Goal: Task Accomplishment & Management: Manage account settings

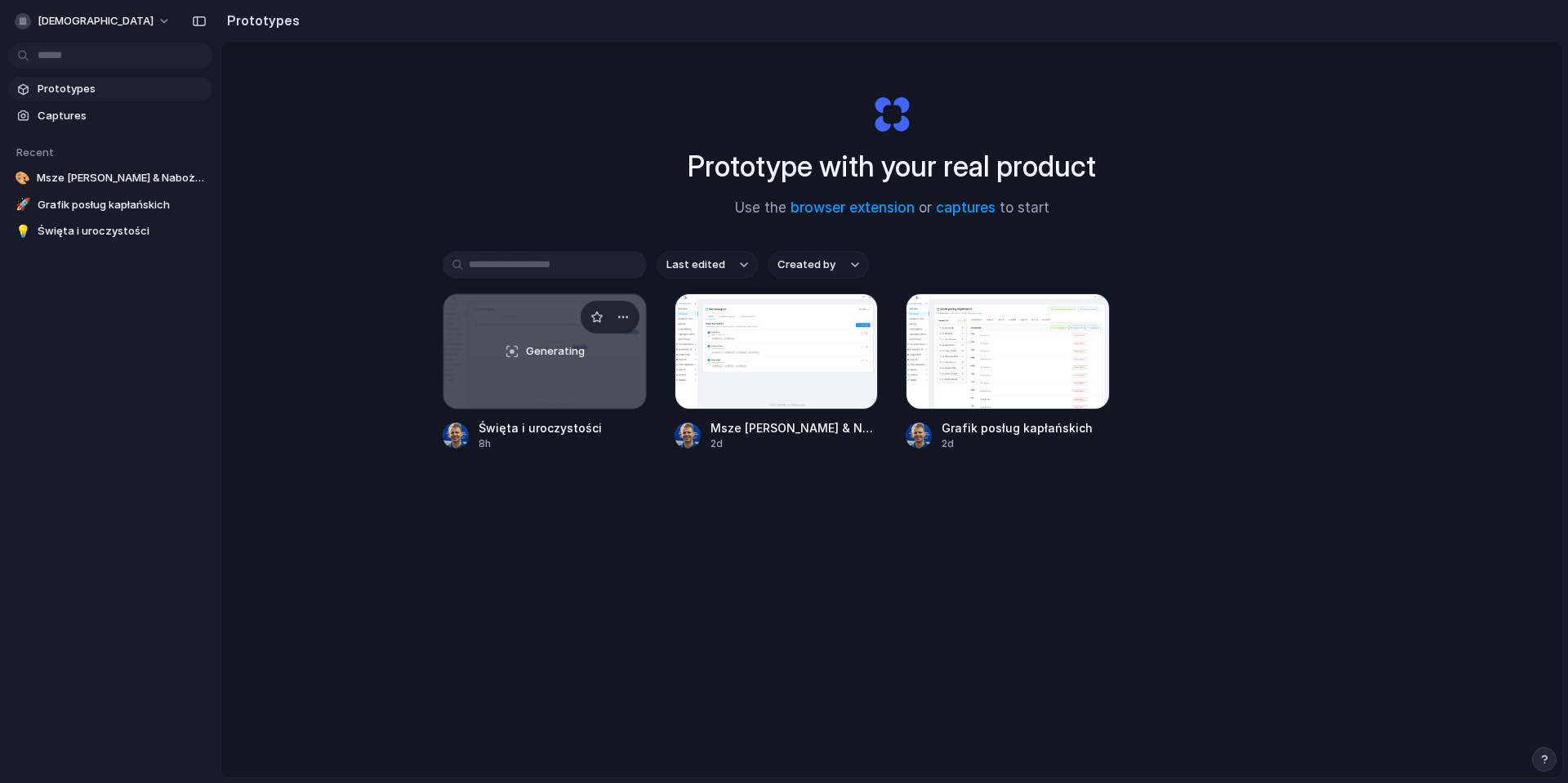
click at [556, 394] on div "Generating" at bounding box center [545, 351] width 202 height 114
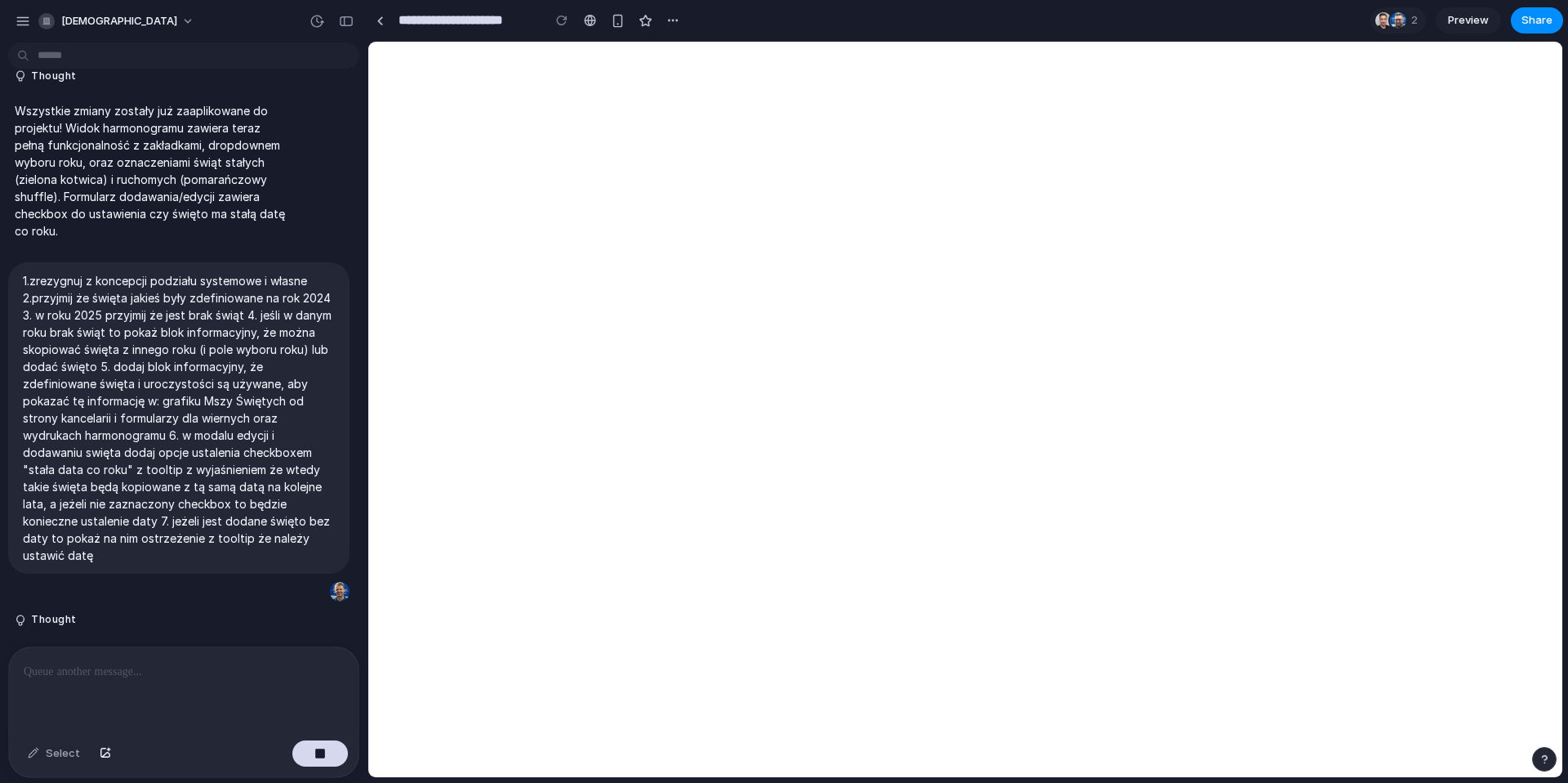
scroll to position [2760, 0]
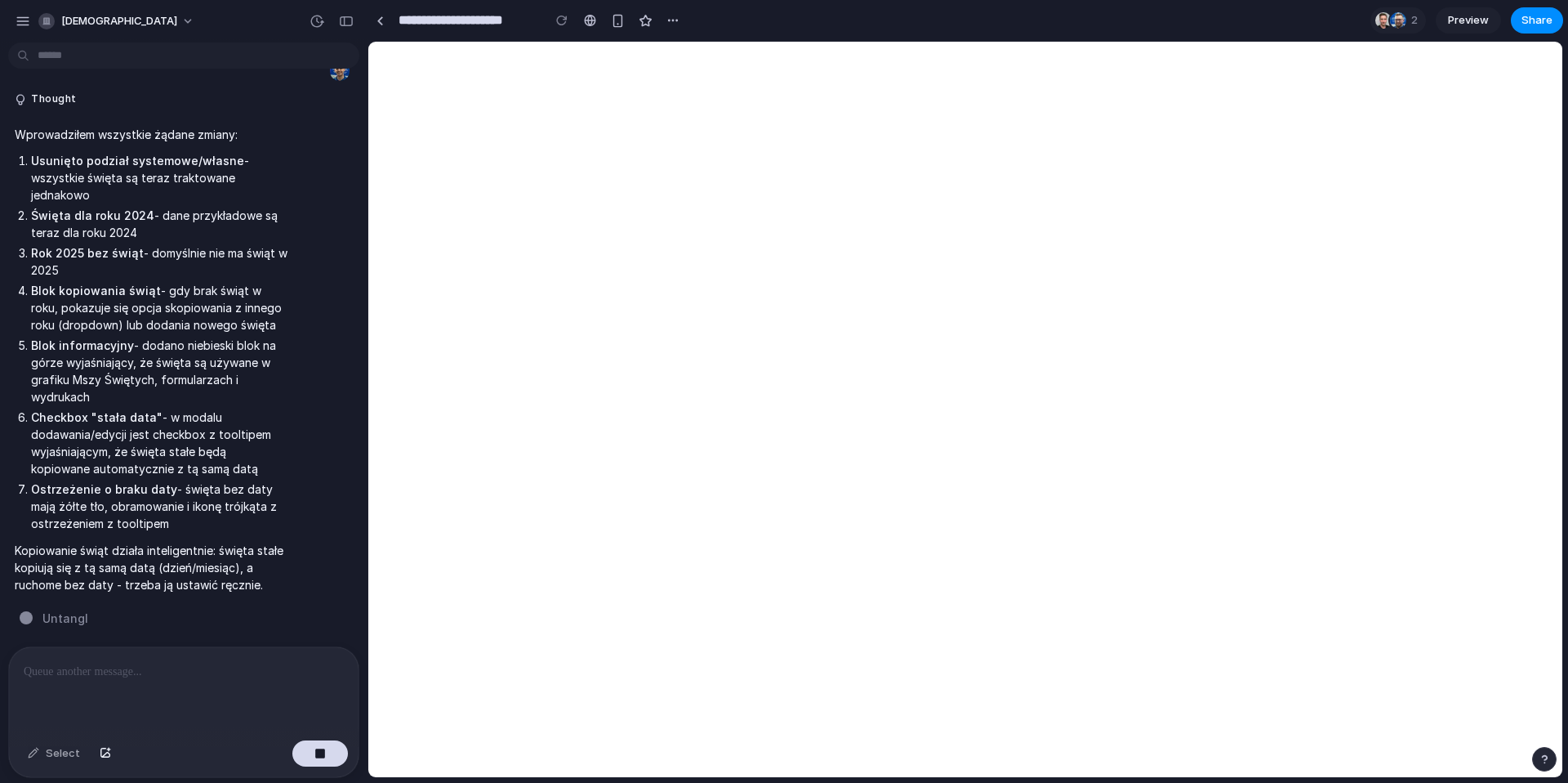
click at [1473, 27] on span "Preview" at bounding box center [1469, 20] width 40 height 17
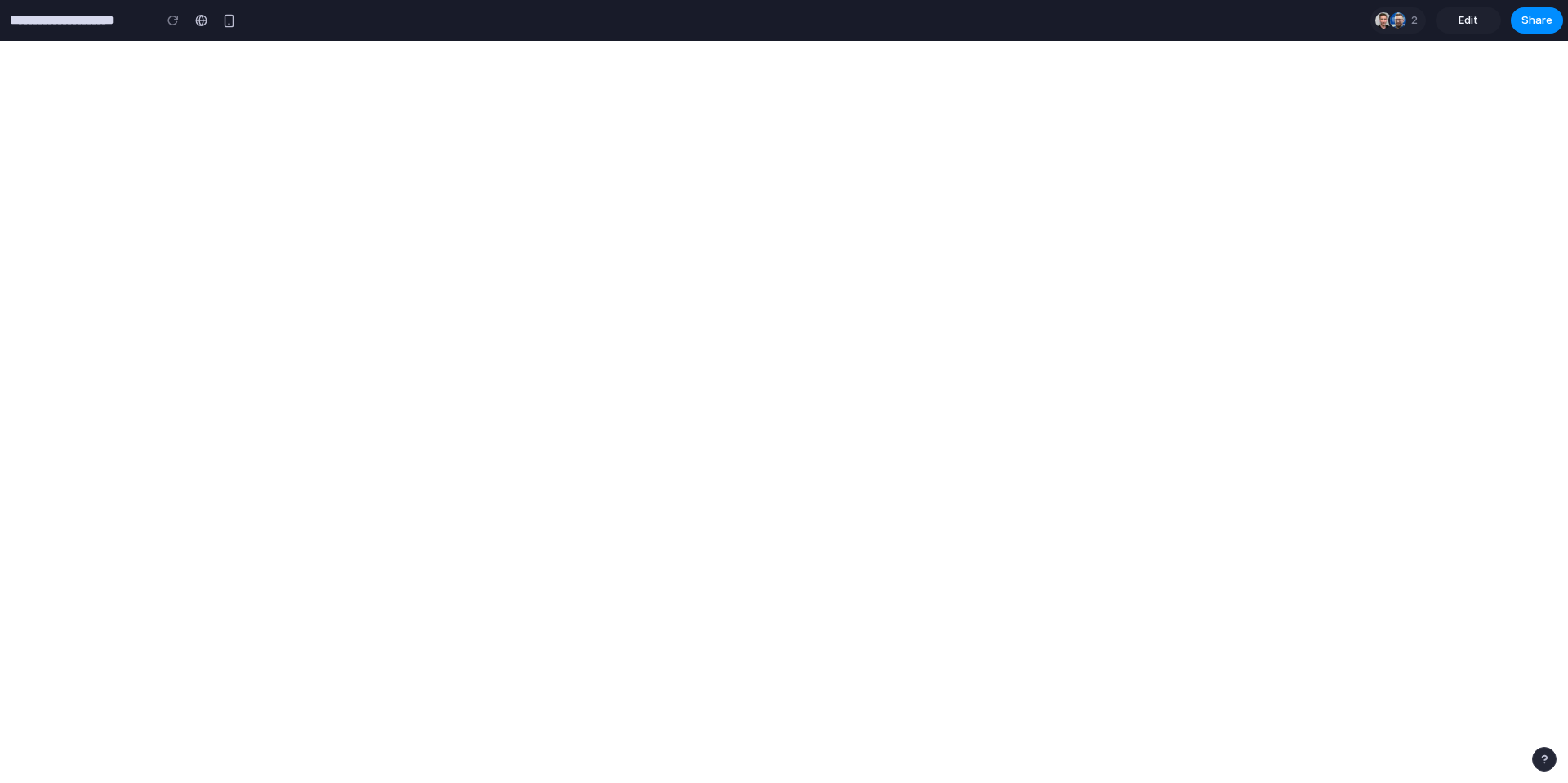
click at [1473, 26] on span "Edit" at bounding box center [1469, 20] width 19 height 17
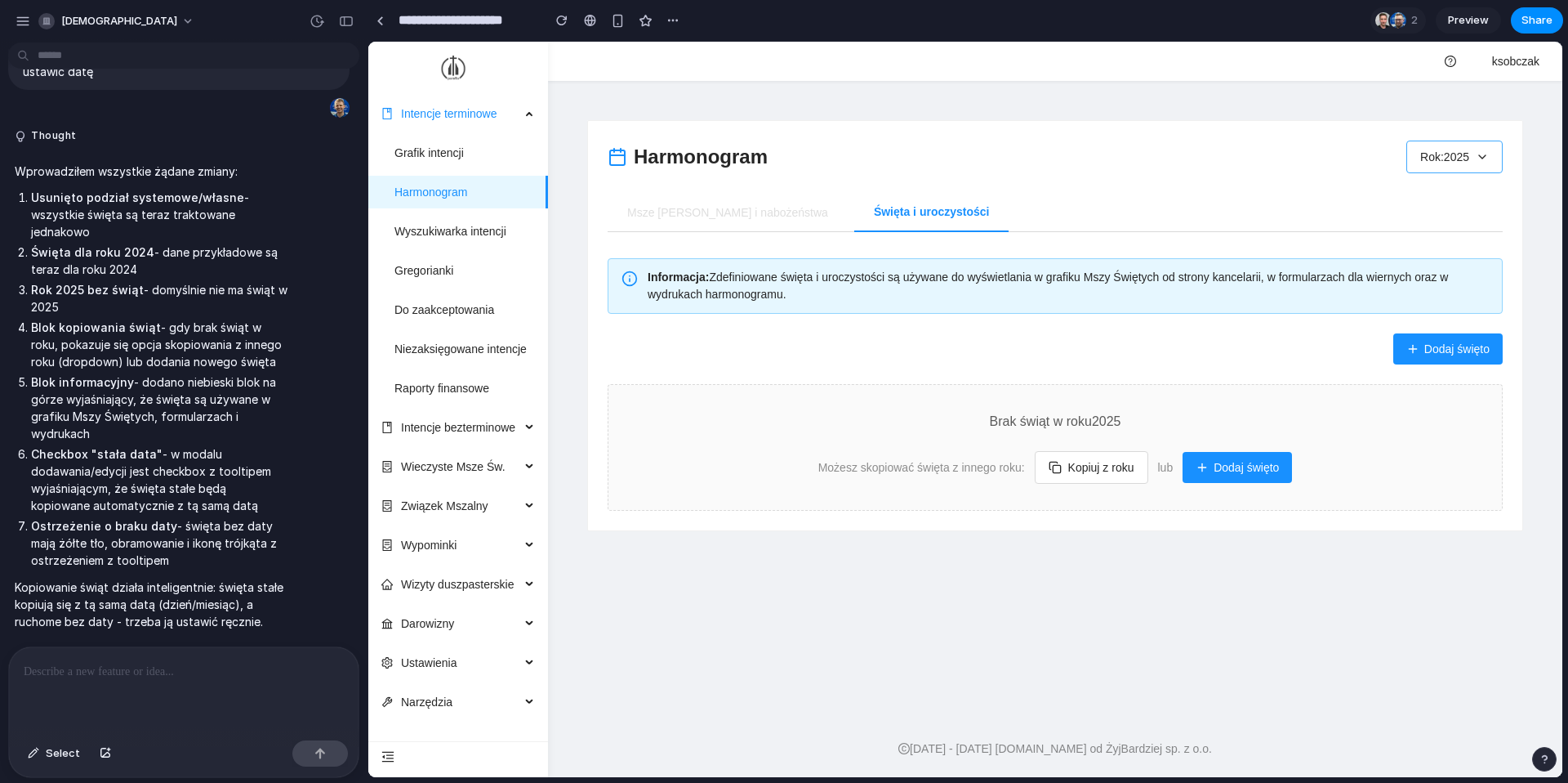
click at [1454, 151] on button "Rok: 2025" at bounding box center [1454, 157] width 96 height 33
click at [1438, 232] on span "2024" at bounding box center [1431, 240] width 26 height 18
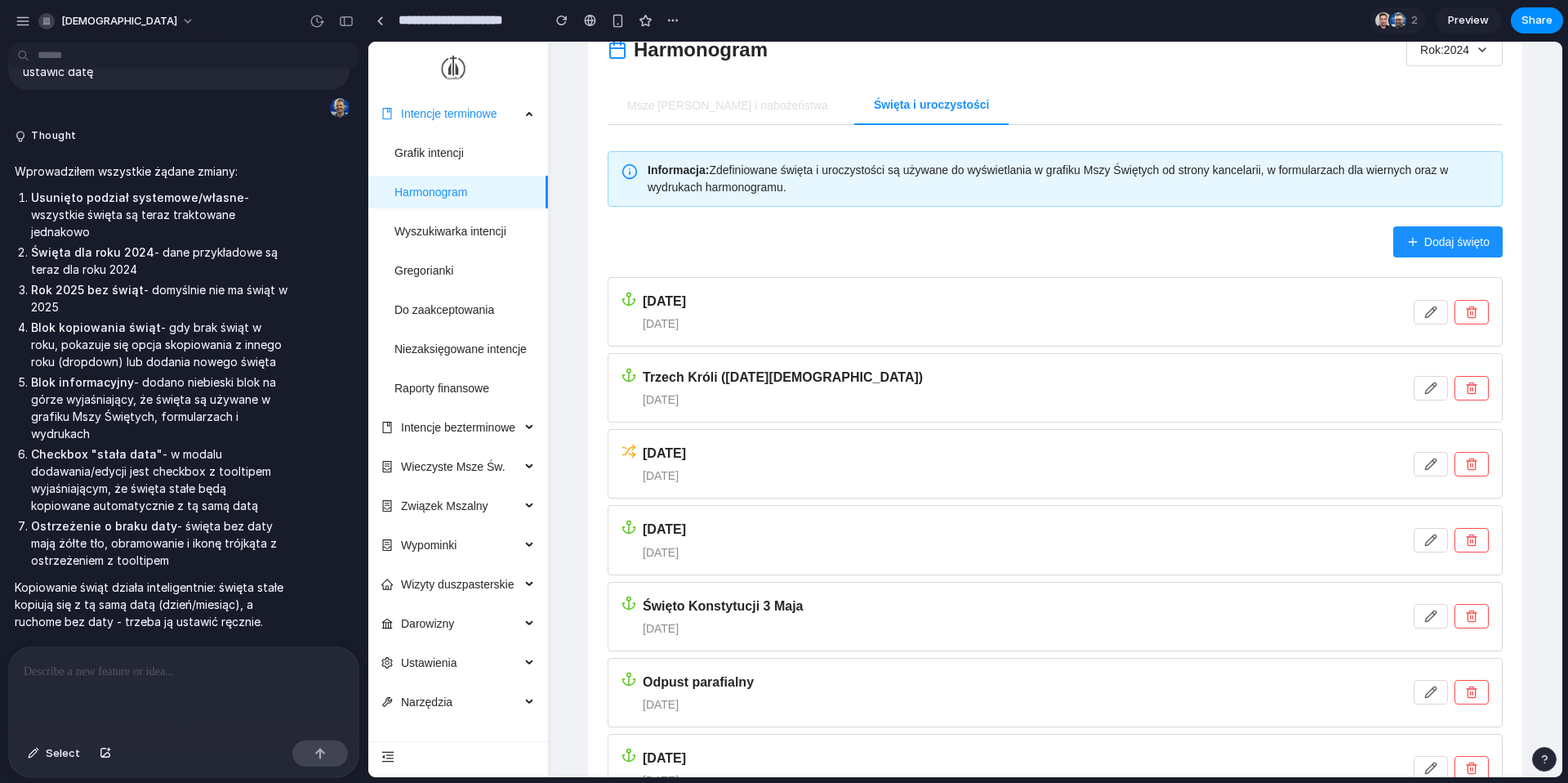
scroll to position [204, 0]
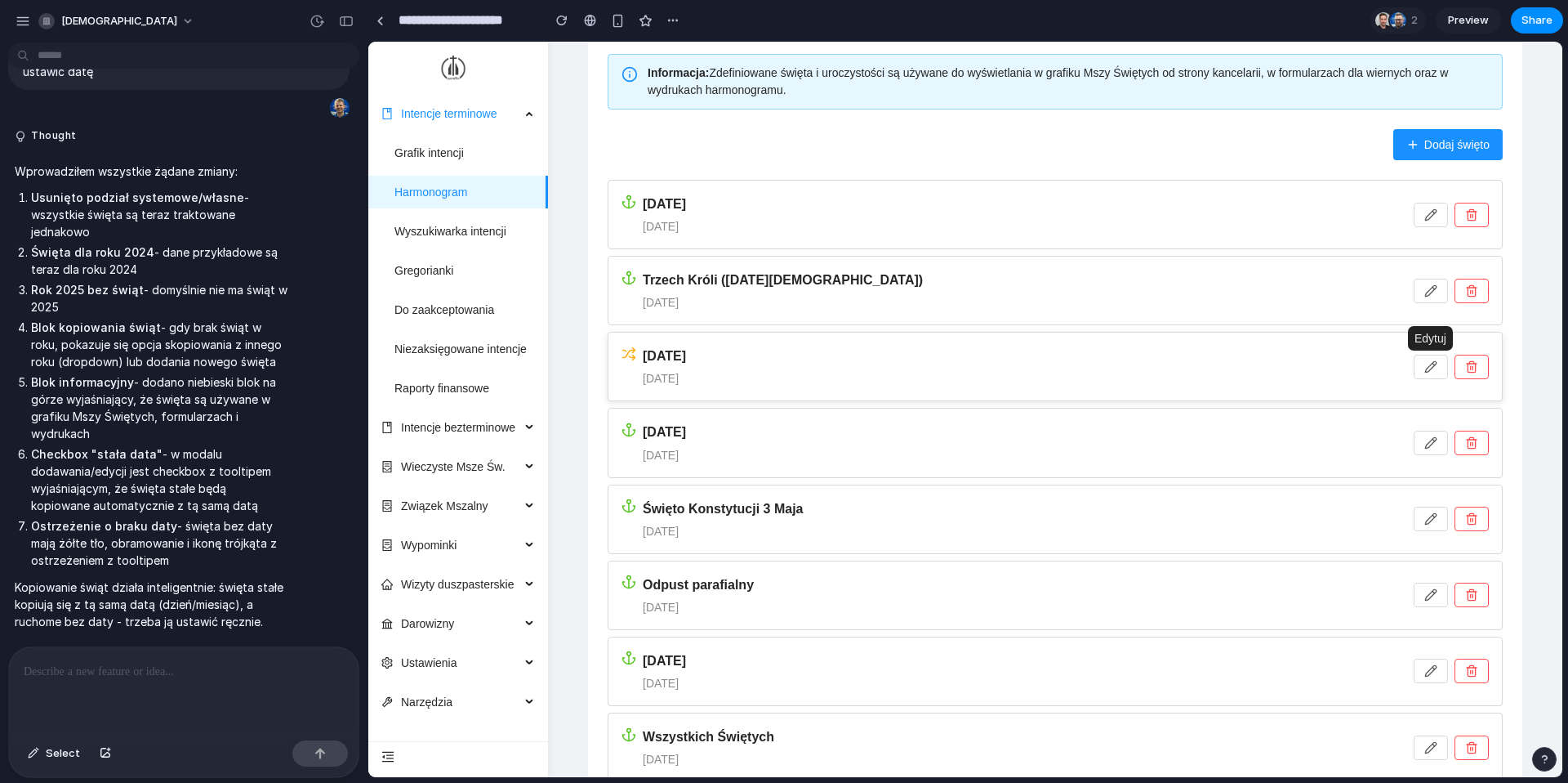
click at [1430, 366] on icon "button" at bounding box center [1431, 366] width 13 height 13
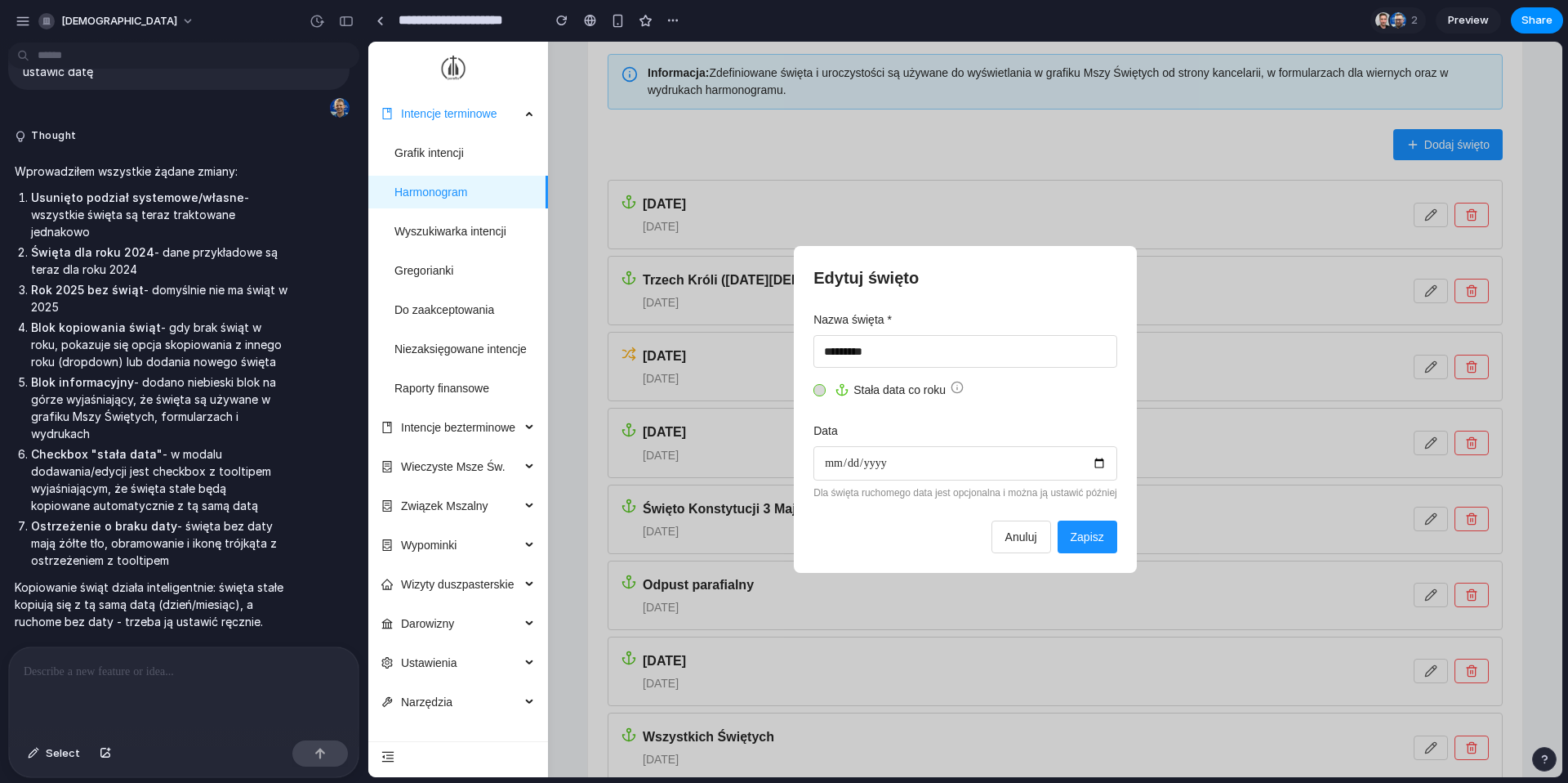
click at [813, 388] on div at bounding box center [820, 390] width 12 height 12
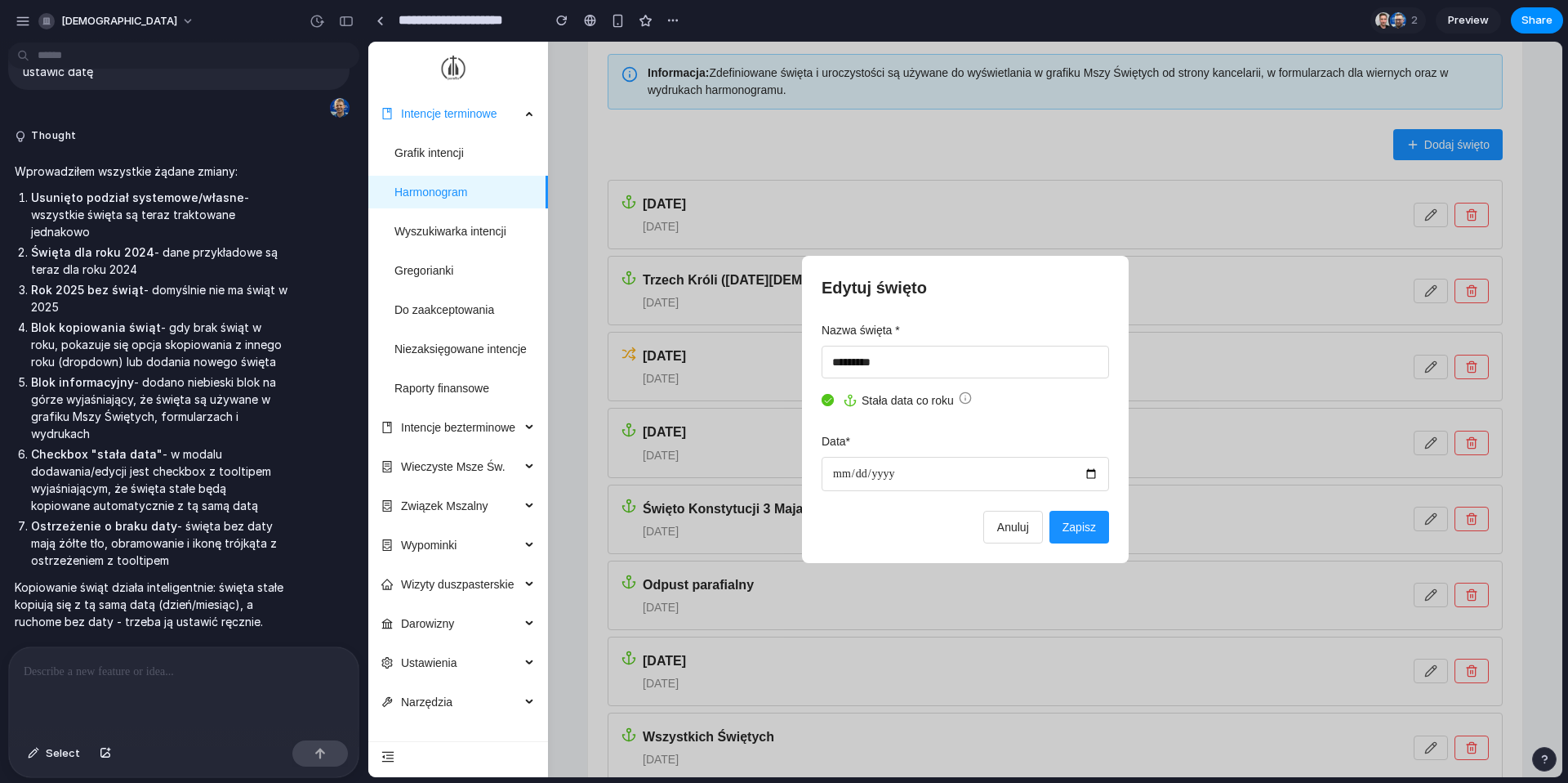
click at [1078, 528] on span "Zapisz" at bounding box center [1079, 527] width 33 height 13
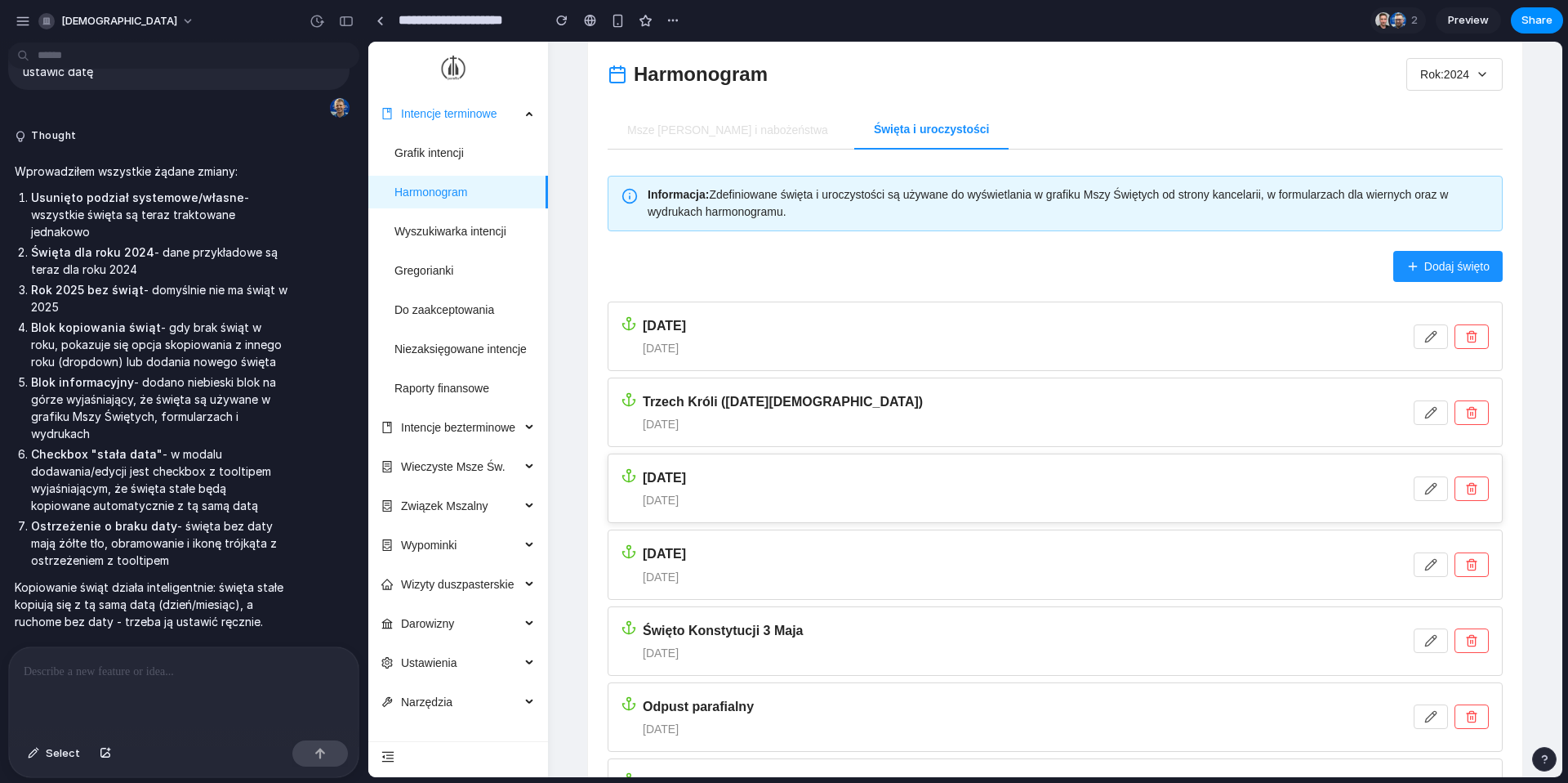
scroll to position [0, 0]
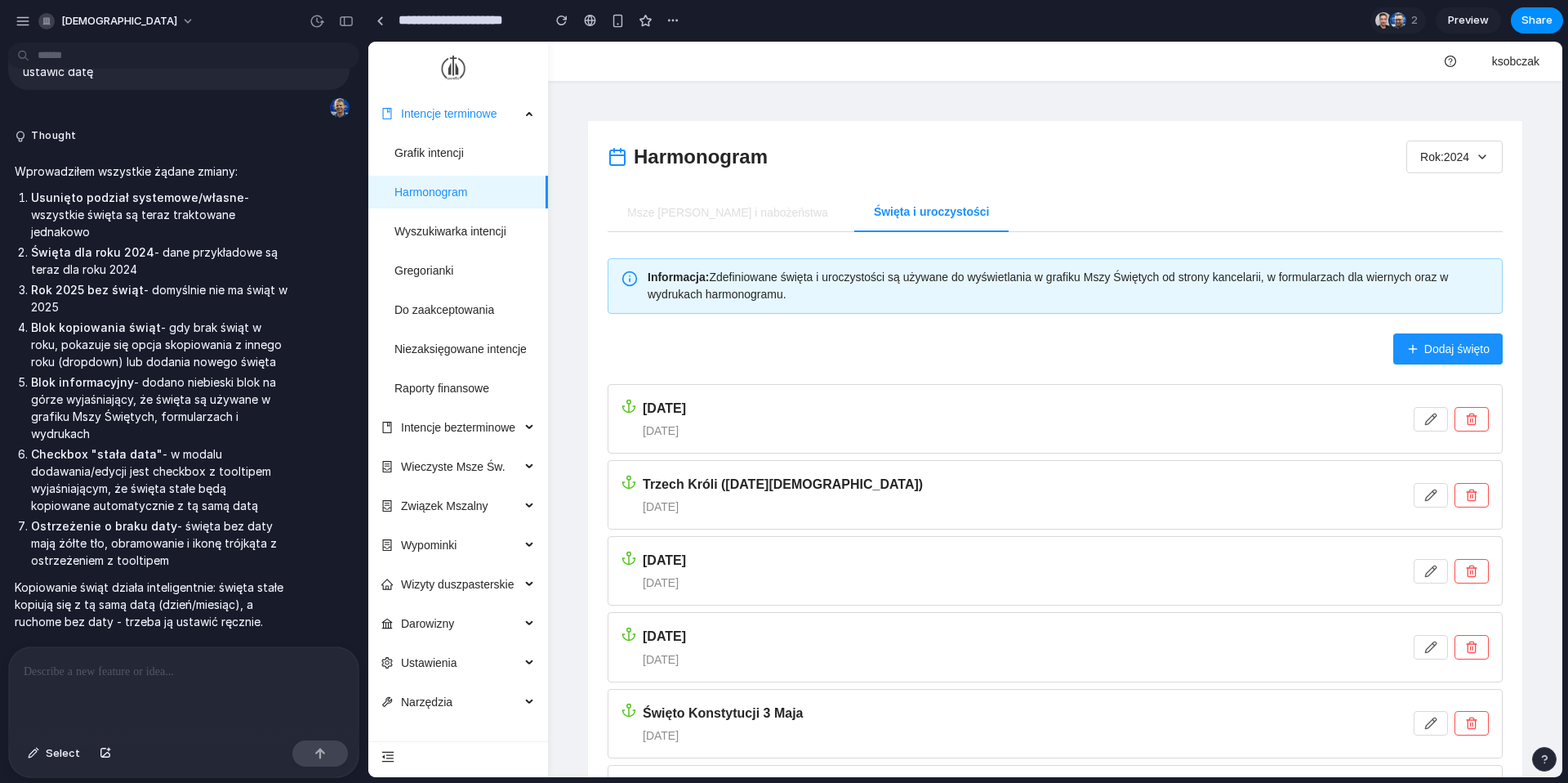
click at [1432, 354] on span "Dodaj święto" at bounding box center [1457, 349] width 65 height 18
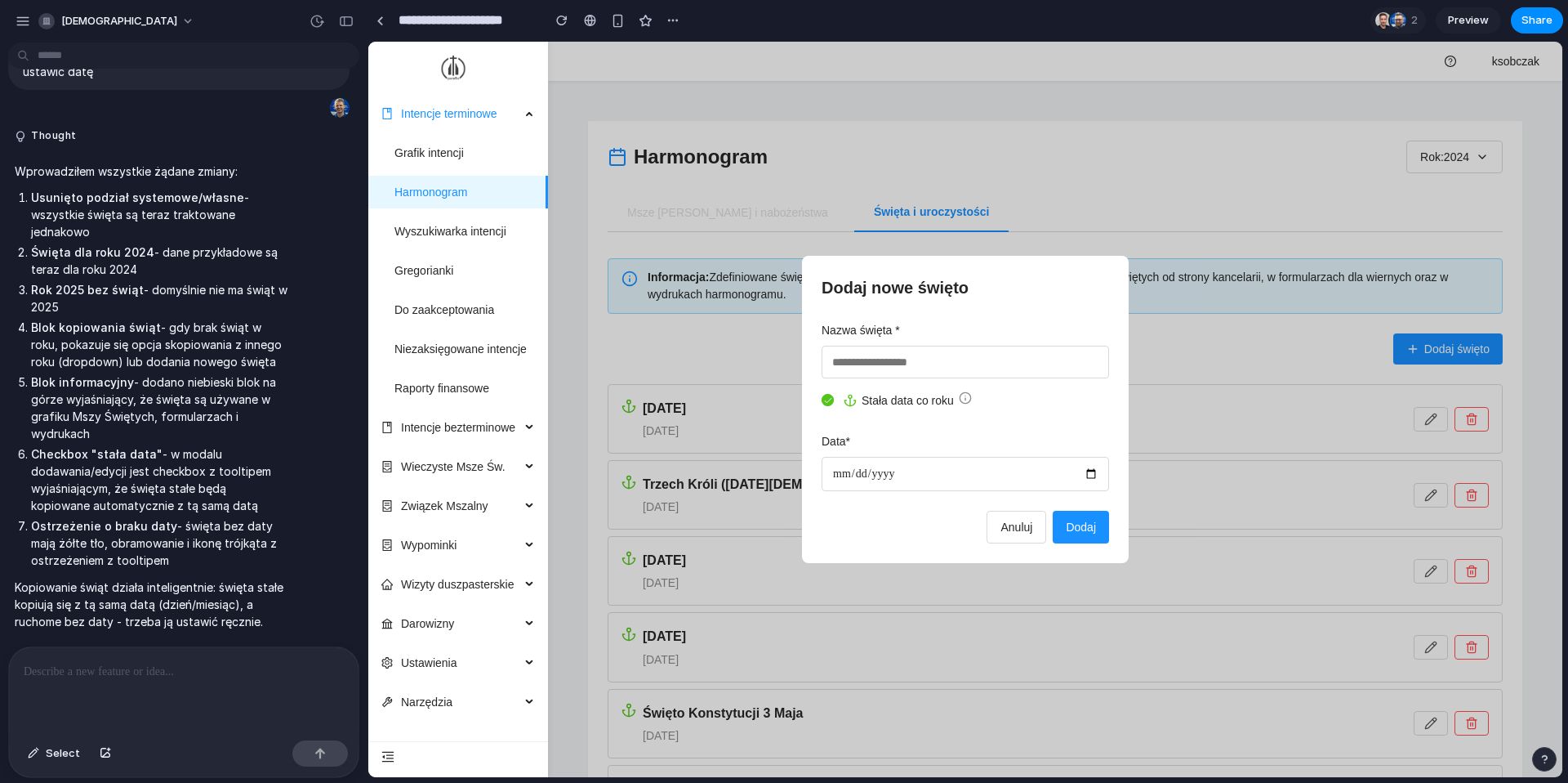
click at [1011, 521] on span "Anuluj" at bounding box center [1016, 527] width 32 height 13
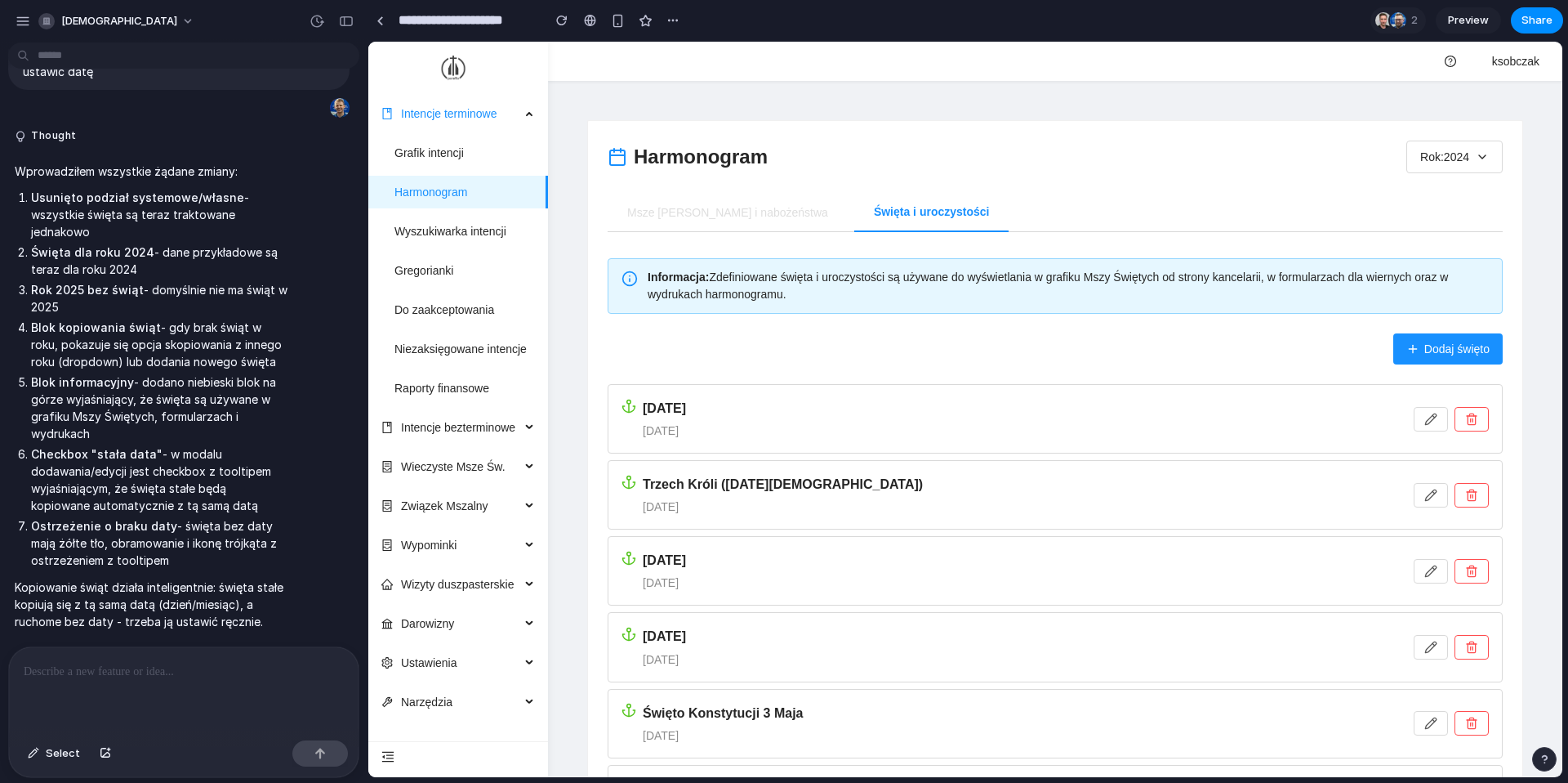
click at [1476, 165] on button "Rok: 2024" at bounding box center [1454, 157] width 96 height 33
click at [1439, 284] on span "2025" at bounding box center [1431, 278] width 26 height 18
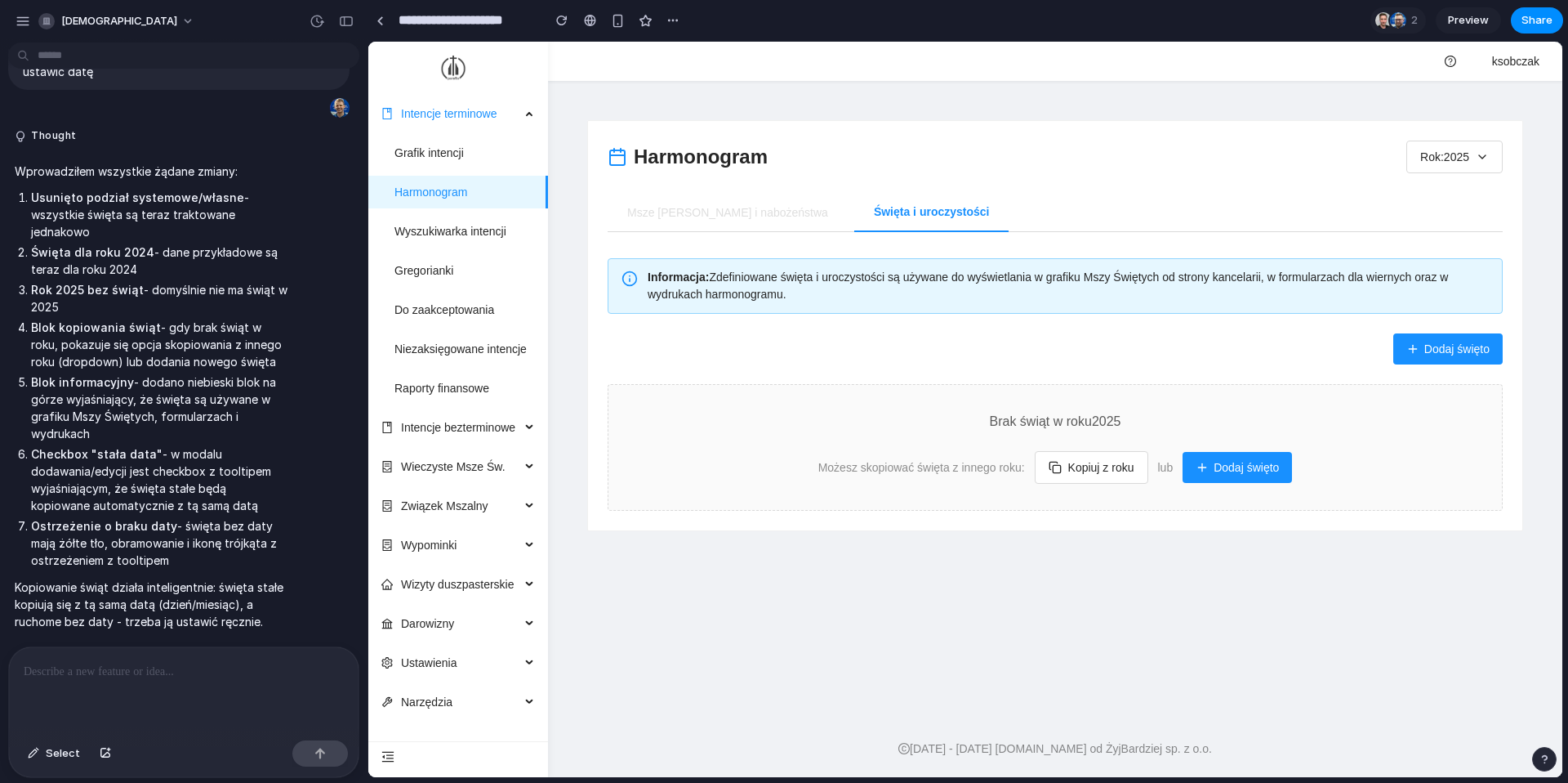
click at [1116, 465] on button "Kopiuj z roku" at bounding box center [1091, 467] width 114 height 33
click at [1099, 513] on li "2024" at bounding box center [1102, 510] width 90 height 31
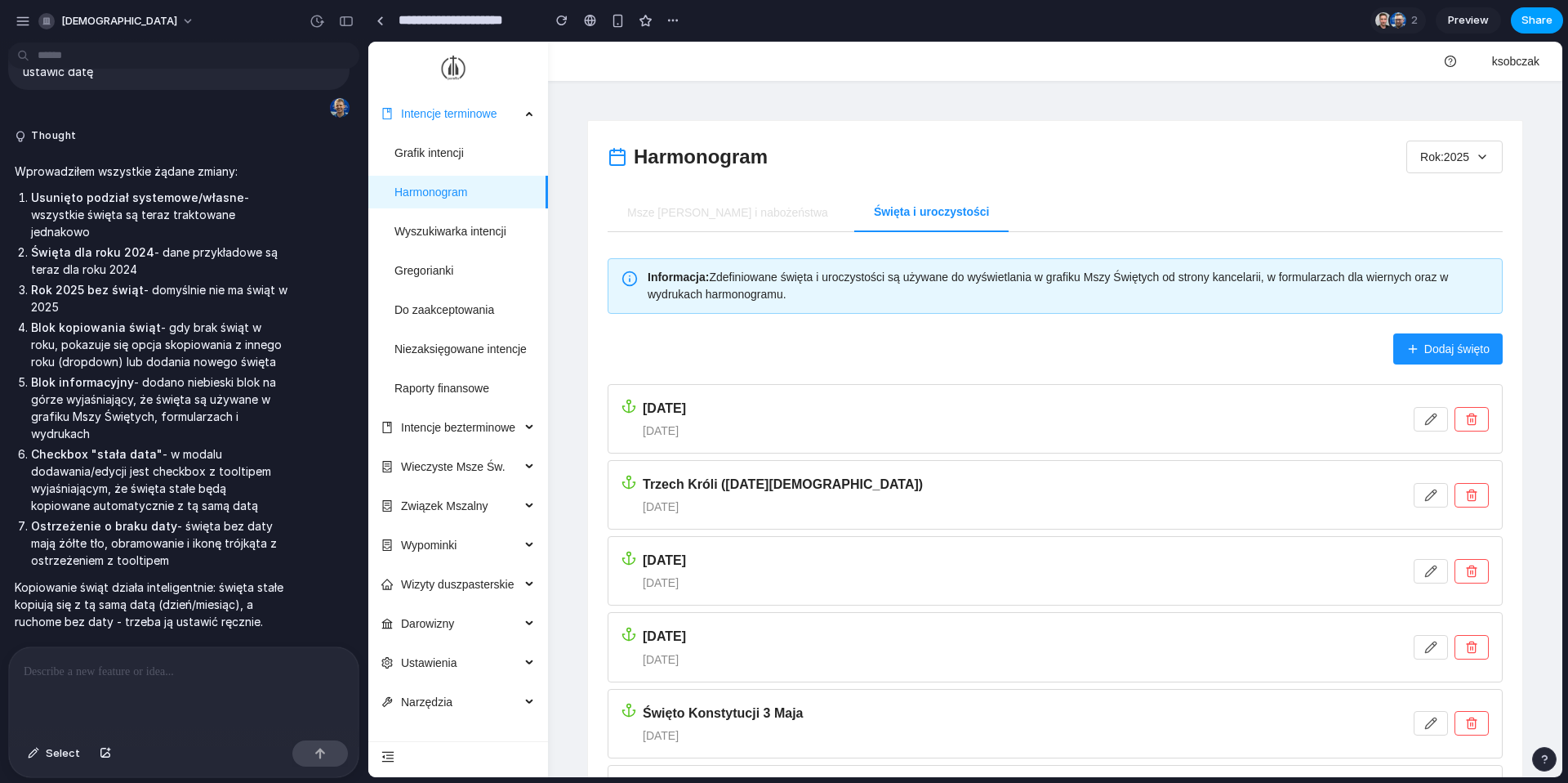
click at [1525, 28] on button "Share" at bounding box center [1536, 20] width 52 height 26
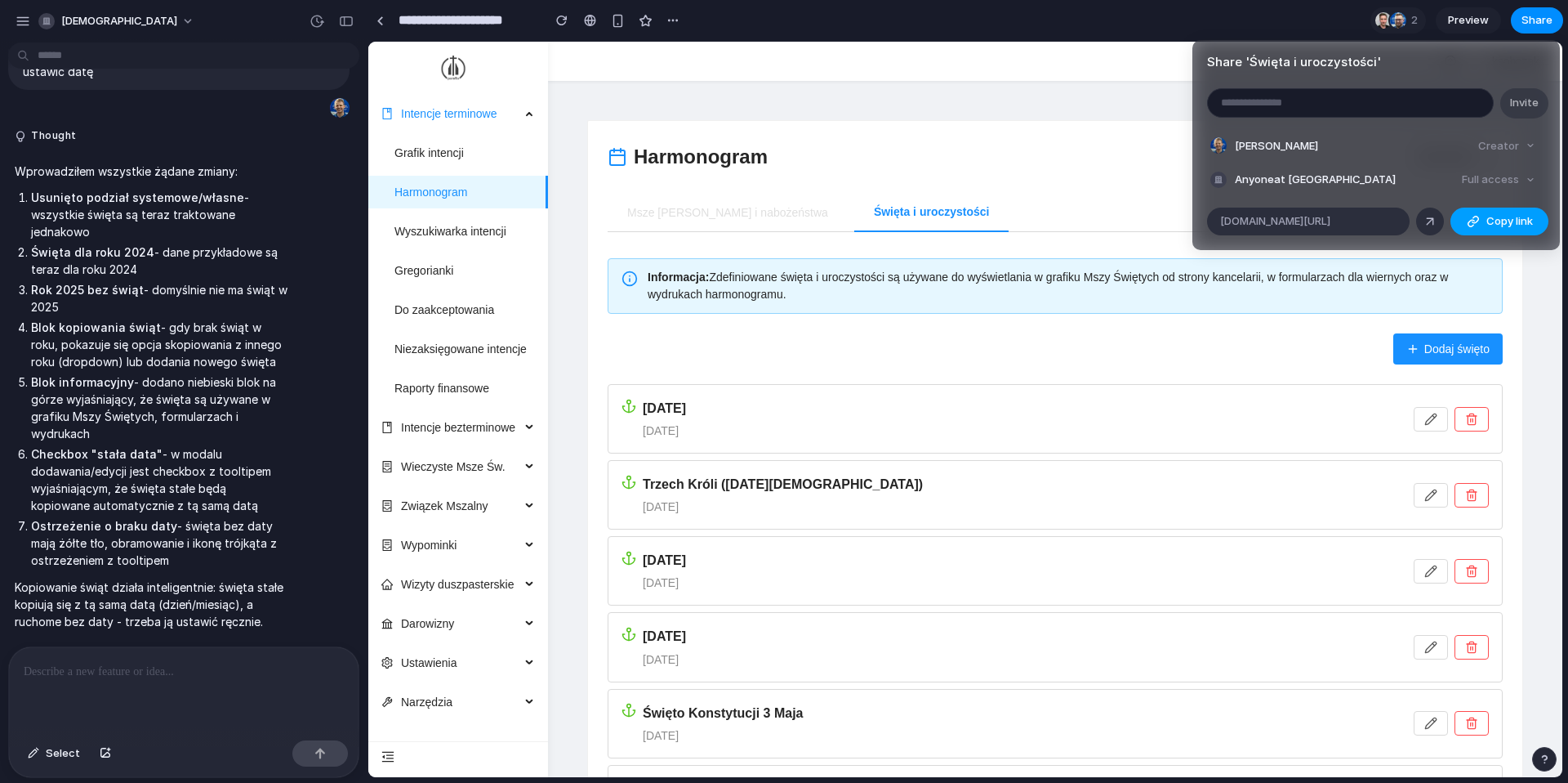
click at [1495, 218] on span "Copy link" at bounding box center [1509, 221] width 47 height 17
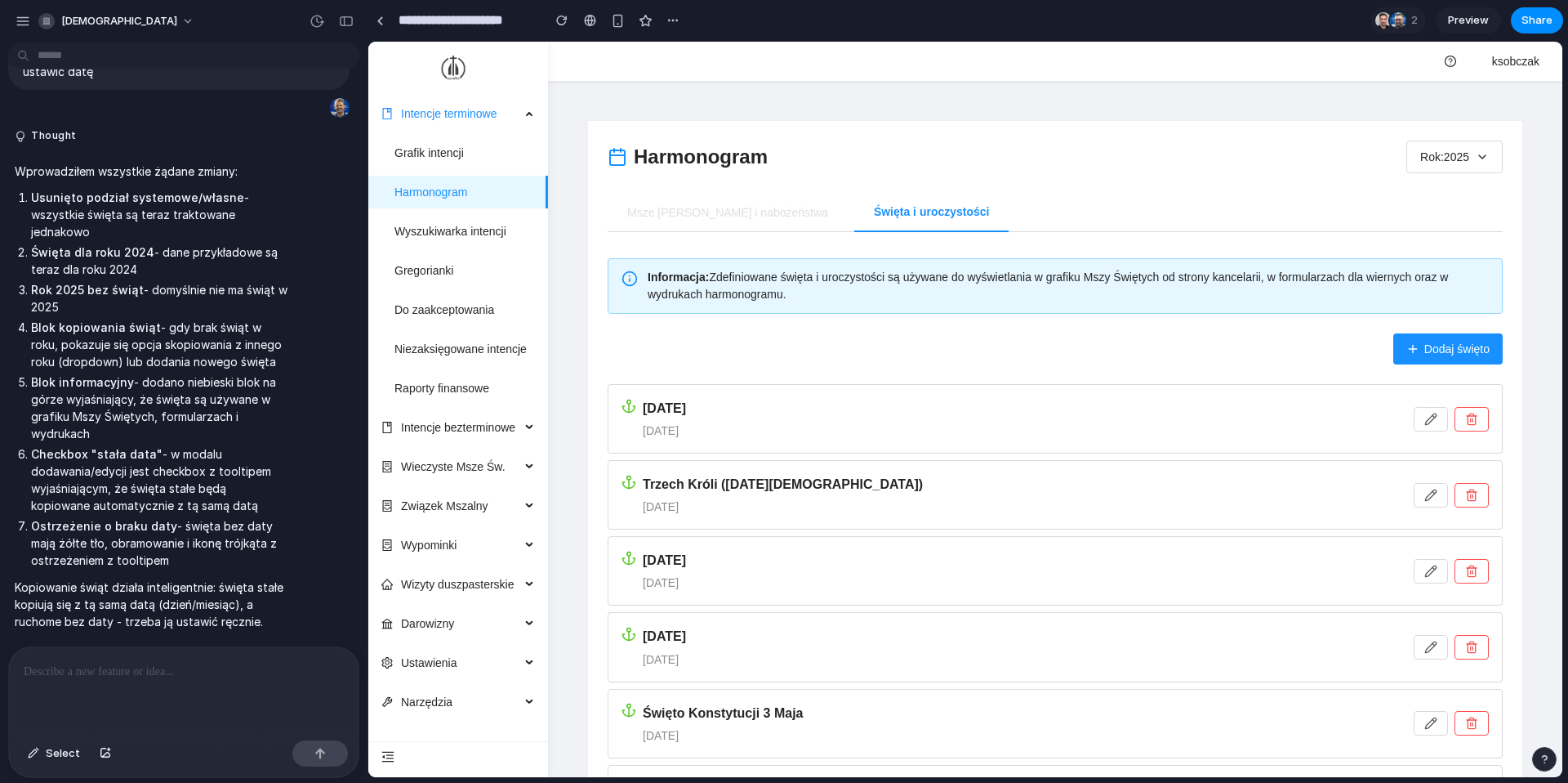
click at [996, 378] on div "Share ' Święta i uroczystości ' Invite Krzysztof Sobczak Creator Anyone at Deum…" at bounding box center [784, 391] width 1568 height 783
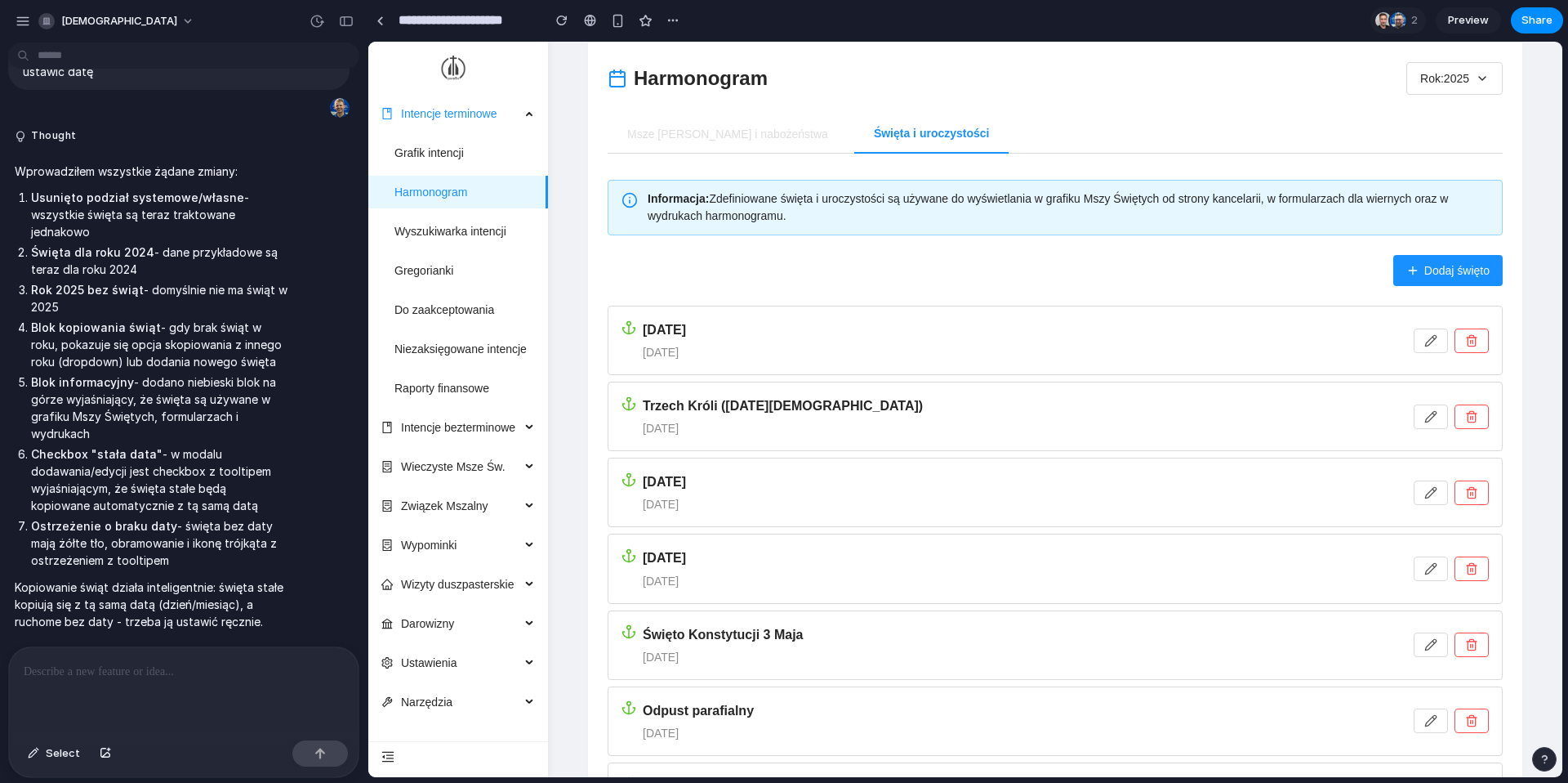
scroll to position [2723, 0]
